Goal: Task Accomplishment & Management: Manage account settings

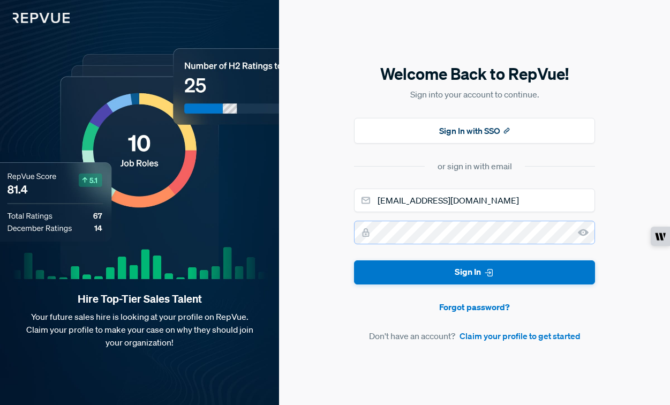
click at [354, 260] on button "Sign In" at bounding box center [474, 272] width 241 height 24
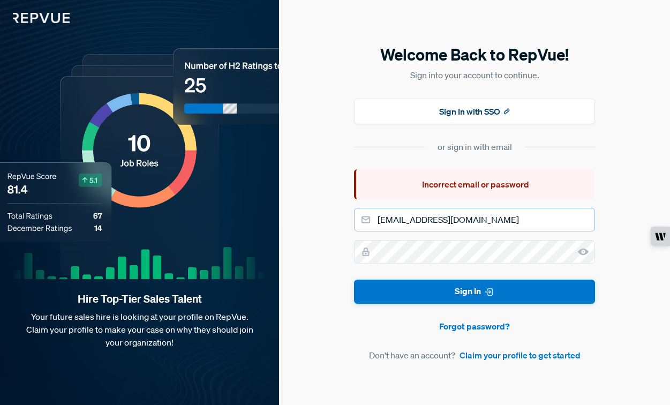
click at [414, 217] on input "emmkapp@gmail.com" at bounding box center [474, 220] width 241 height 24
type input "emily@writer.com"
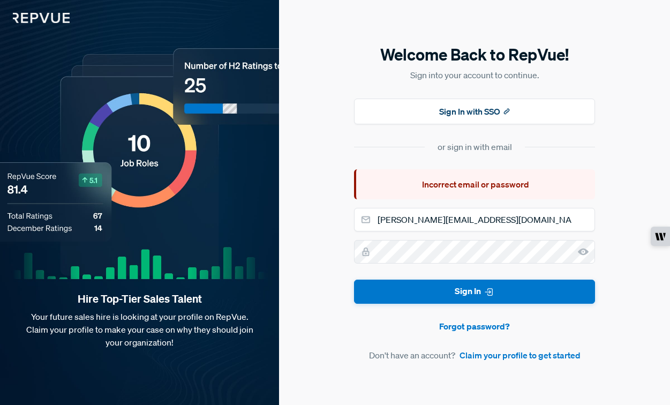
click at [300, 305] on div "Welcome Back to RepVue! Sign into your account to continue. Sign In with SSO or…" at bounding box center [474, 202] width 391 height 405
click at [415, 276] on form "emily@writer.com Sign In Forgot password? Don't have an account? Claim your pro…" at bounding box center [474, 285] width 241 height 154
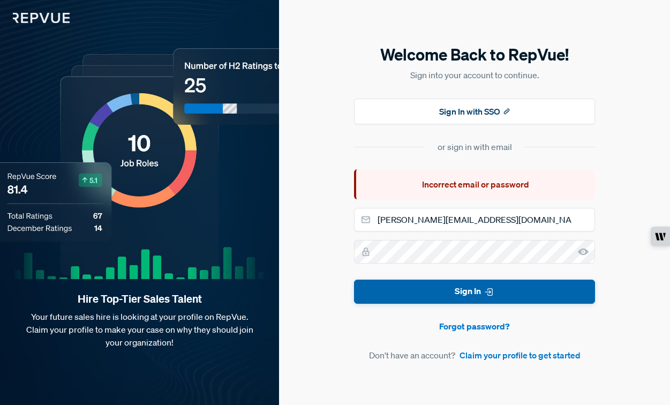
click at [415, 284] on button "Sign In" at bounding box center [474, 292] width 241 height 24
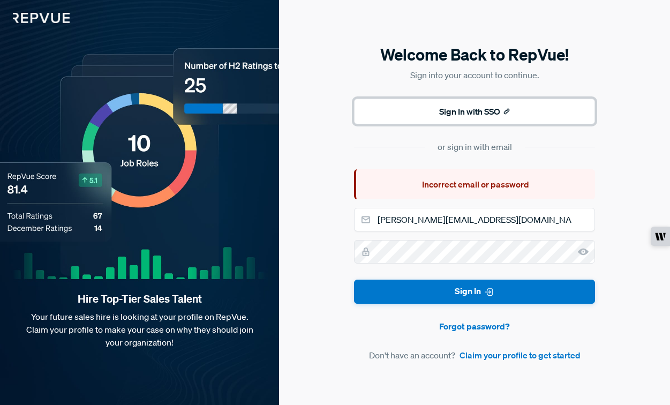
click at [410, 114] on button "Sign In with SSO" at bounding box center [474, 112] width 241 height 26
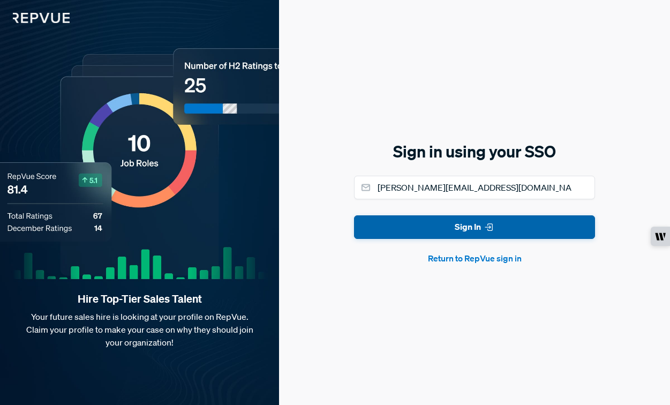
click at [440, 224] on button "Sign In" at bounding box center [474, 227] width 241 height 24
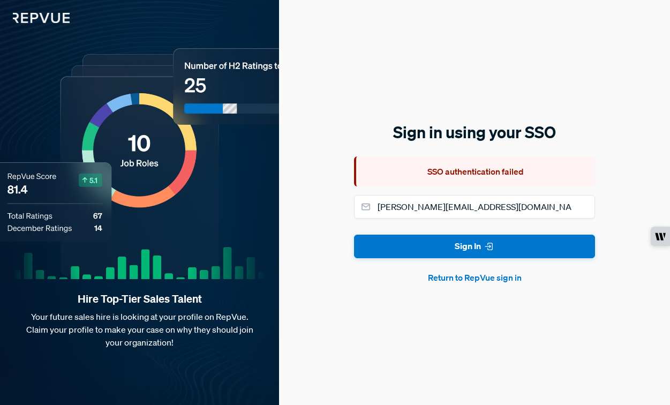
click at [462, 278] on button "Return to RepVue sign in" at bounding box center [474, 277] width 241 height 13
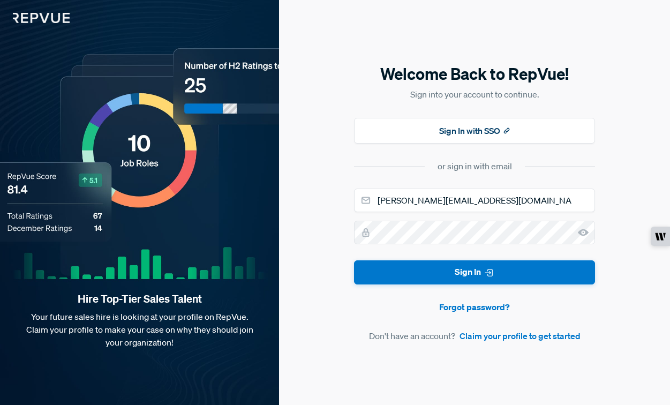
click at [480, 299] on form "emily@writer.com Sign In Forgot password? Don't have an account? Claim your pro…" at bounding box center [474, 266] width 241 height 154
click at [480, 307] on link "Forgot password?" at bounding box center [474, 306] width 241 height 13
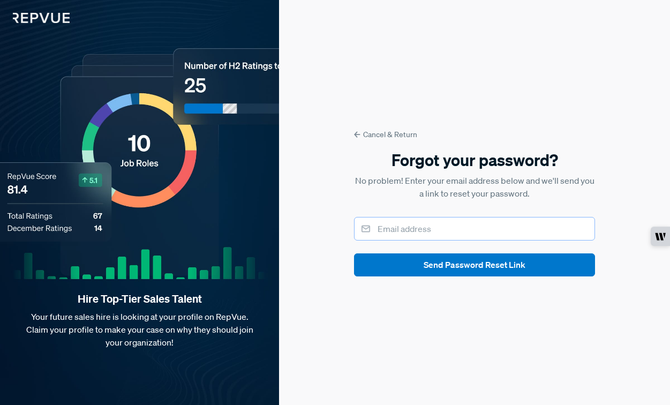
click at [475, 227] on input "email" at bounding box center [474, 229] width 241 height 24
type input "emily@writer.com"
click at [313, 269] on div "Cancel & Return Forgot your password? No problem! Enter your email address belo…" at bounding box center [474, 202] width 391 height 405
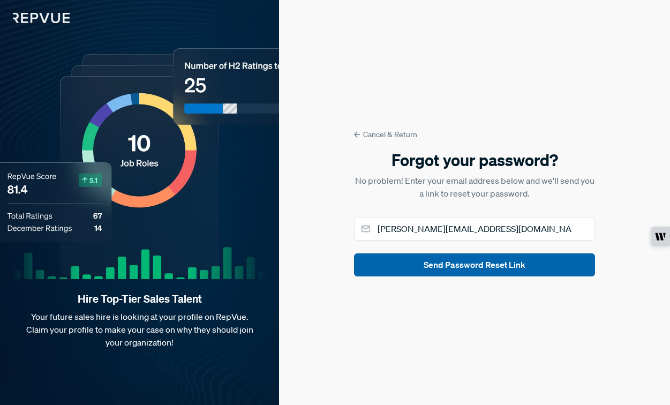
click at [428, 260] on button "Send Password Reset Link" at bounding box center [474, 264] width 241 height 23
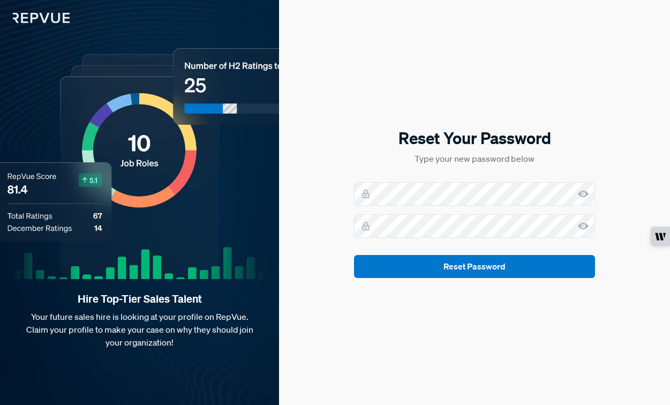
click at [586, 194] on use at bounding box center [583, 194] width 11 height 7
click at [585, 225] on icon at bounding box center [583, 226] width 11 height 11
click at [539, 211] on form "Reset Password" at bounding box center [474, 230] width 241 height 96
click at [343, 125] on div "Reset Your Password Type your new password below Reset Password" at bounding box center [474, 202] width 391 height 405
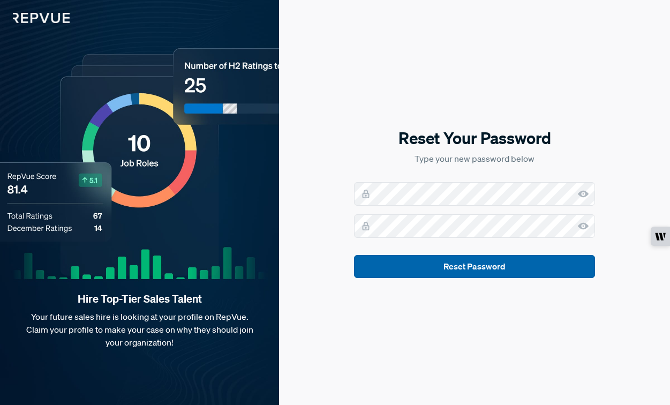
click at [490, 270] on button "Reset Password" at bounding box center [474, 266] width 241 height 23
